Goal: Information Seeking & Learning: Learn about a topic

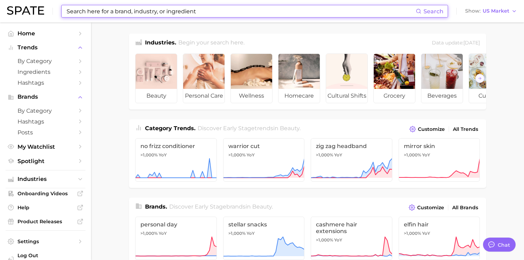
click at [136, 16] on input at bounding box center [241, 11] width 350 height 12
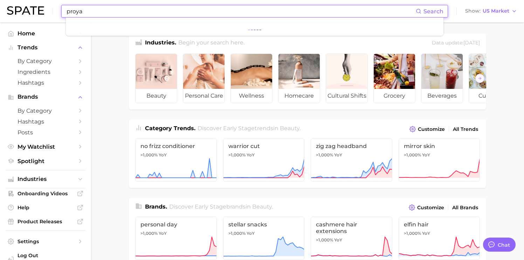
type input "proya"
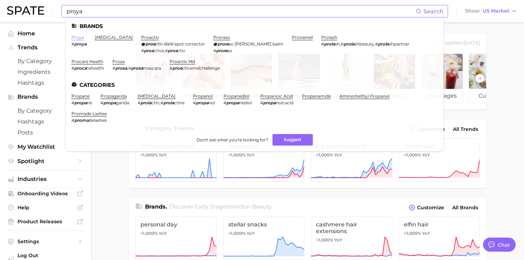
click at [79, 39] on link "proya" at bounding box center [77, 37] width 13 height 5
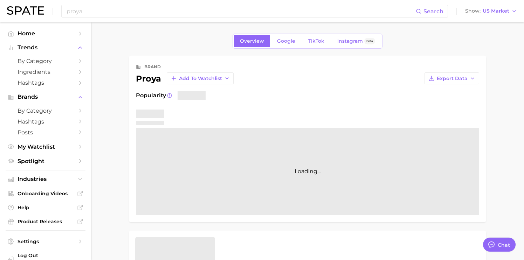
type textarea "x"
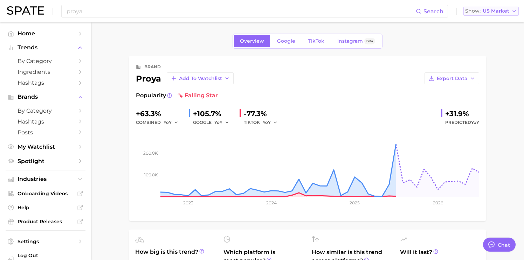
click at [495, 9] on span "US Market" at bounding box center [496, 11] width 27 height 4
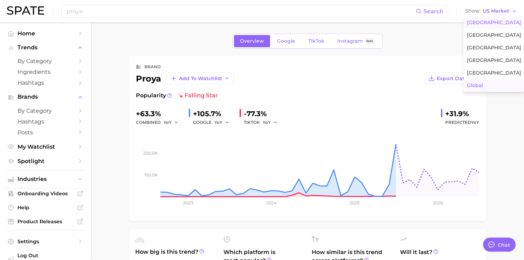
click at [483, 88] on span "Global" at bounding box center [475, 86] width 16 height 6
